Goal: Task Accomplishment & Management: Manage account settings

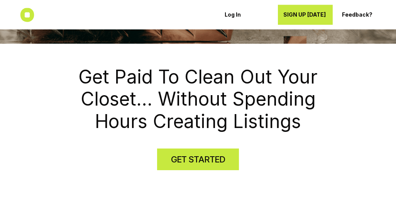
scroll to position [150, 0]
click at [174, 153] on h4 "GET STARTED" at bounding box center [198, 159] width 54 height 12
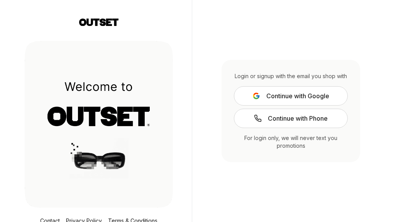
click at [258, 105] on button "Continue with Google" at bounding box center [291, 95] width 114 height 19
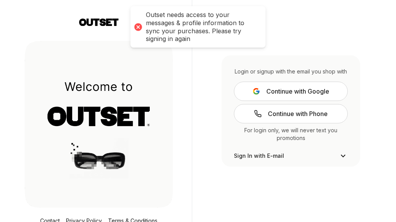
click at [251, 101] on button "Continue with Google" at bounding box center [291, 91] width 114 height 19
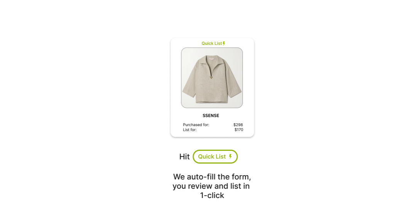
scroll to position [34, 0]
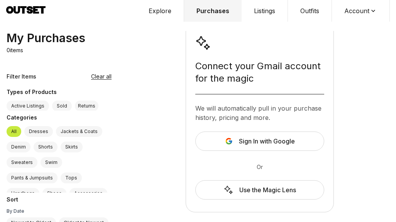
click at [206, 151] on button "Sign In with Google" at bounding box center [260, 140] width 129 height 19
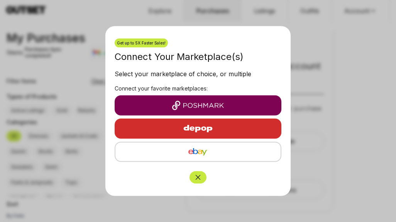
click at [142, 109] on img "button" at bounding box center [198, 105] width 155 height 9
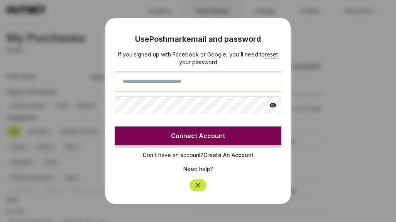
click at [127, 81] on input at bounding box center [198, 81] width 167 height 18
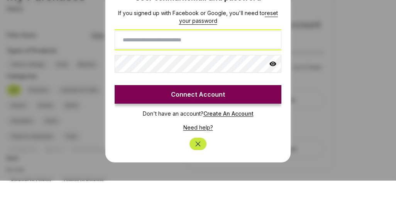
type input "**********"
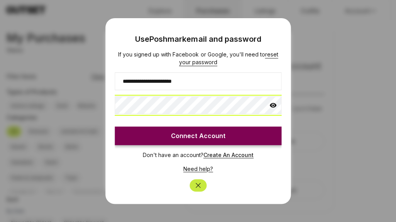
scroll to position [34, 0]
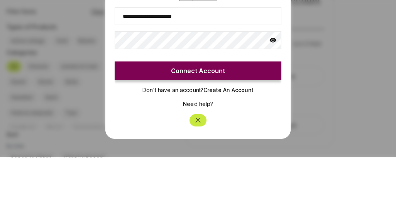
click at [106, 58] on div "**********" at bounding box center [197, 110] width 185 height 185
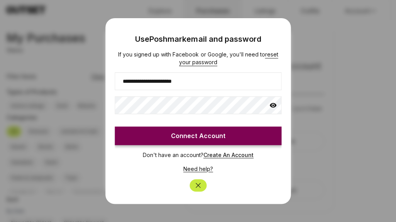
click at [192, 187] on button "Close" at bounding box center [198, 185] width 17 height 12
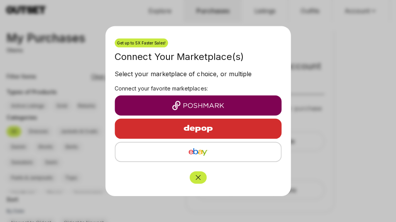
click at [196, 182] on button "Close" at bounding box center [198, 177] width 17 height 12
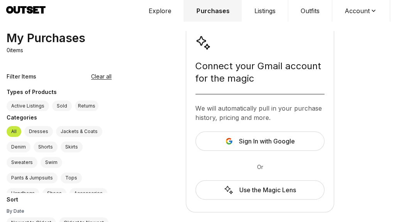
scroll to position [0, 0]
click at [262, 14] on button "Listings" at bounding box center [265, 11] width 46 height 22
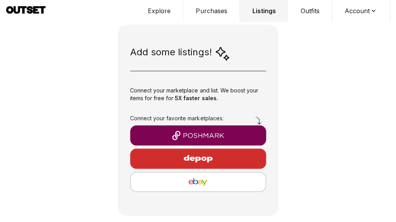
click at [161, 140] on img "button" at bounding box center [198, 135] width 124 height 9
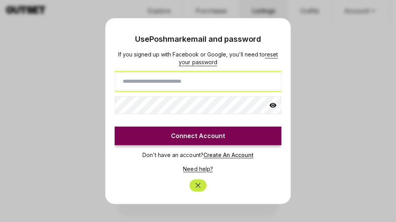
type input "**********"
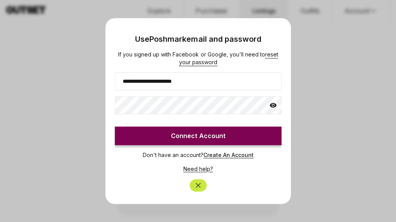
click at [190, 172] on link "Need help?" at bounding box center [199, 168] width 30 height 7
